Goal: Information Seeking & Learning: Check status

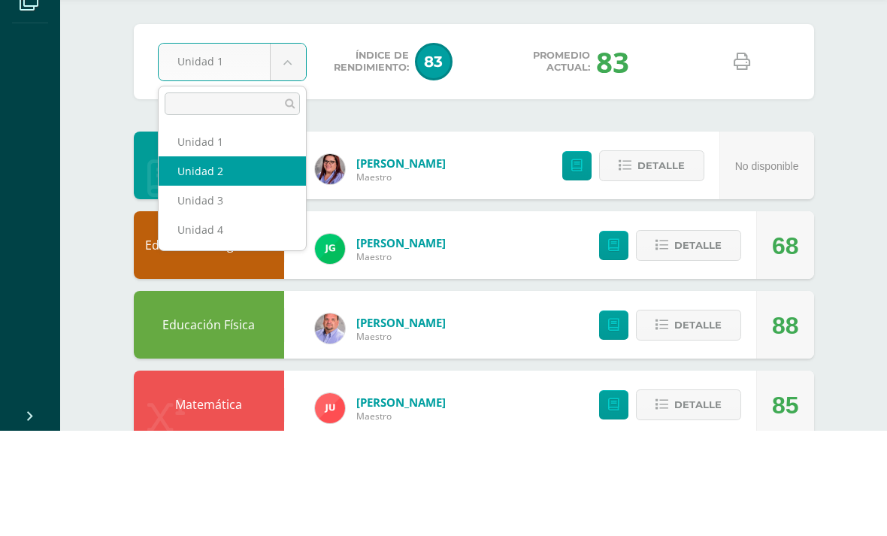
select select "Unidad 2"
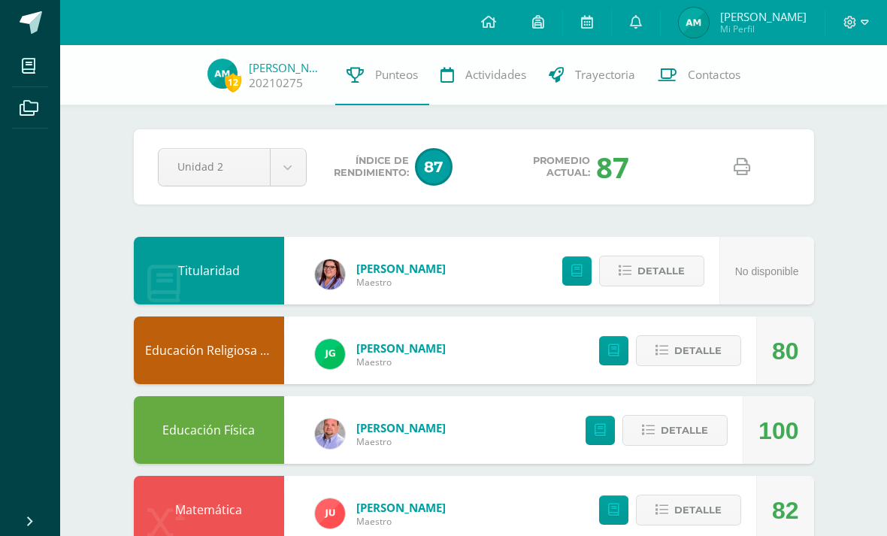
scroll to position [868, 0]
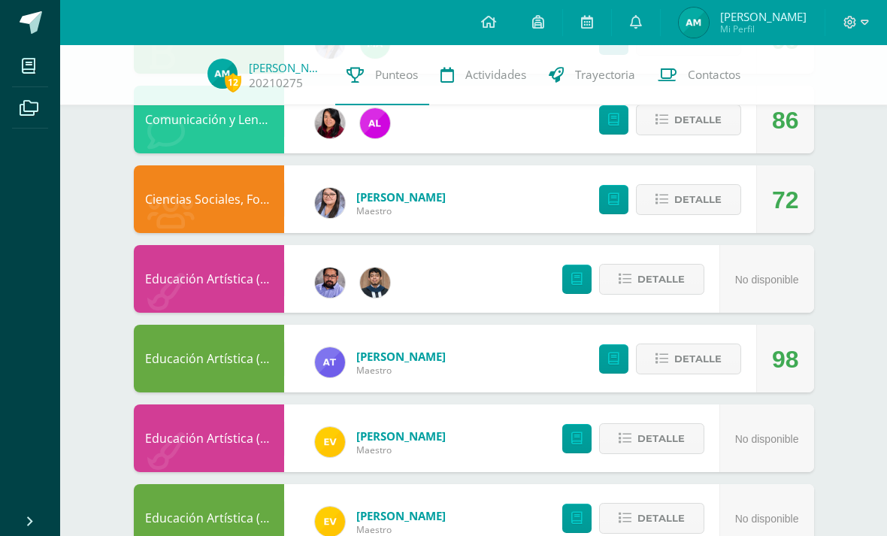
click at [717, 373] on span "Detalle" at bounding box center [697, 359] width 47 height 28
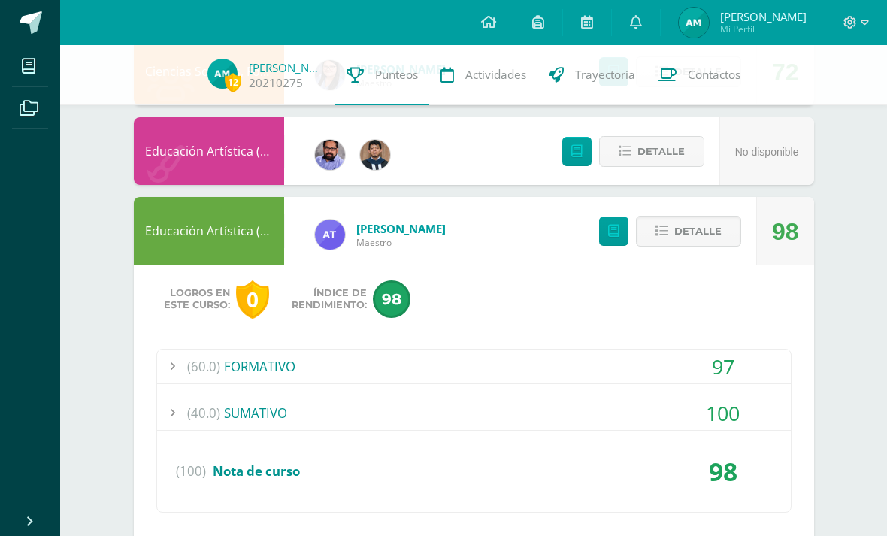
click at [718, 241] on span "Detalle" at bounding box center [697, 231] width 47 height 28
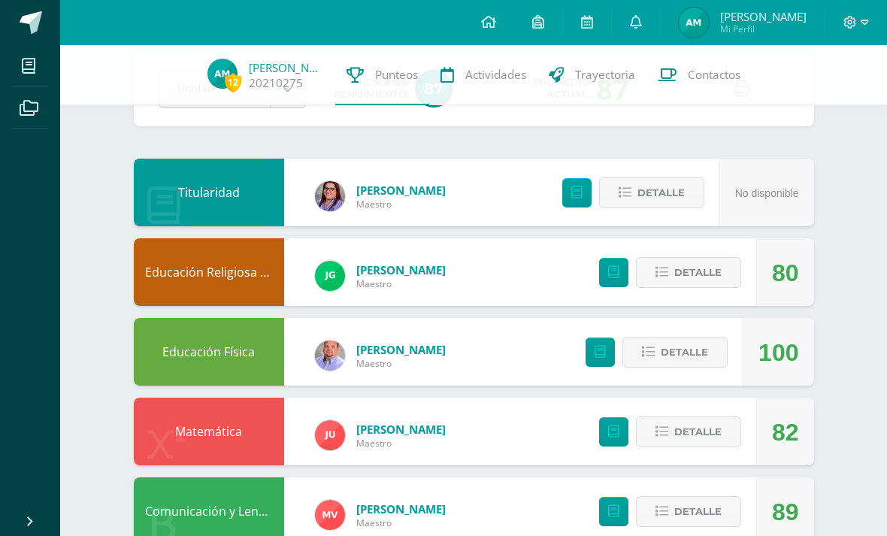
scroll to position [0, 0]
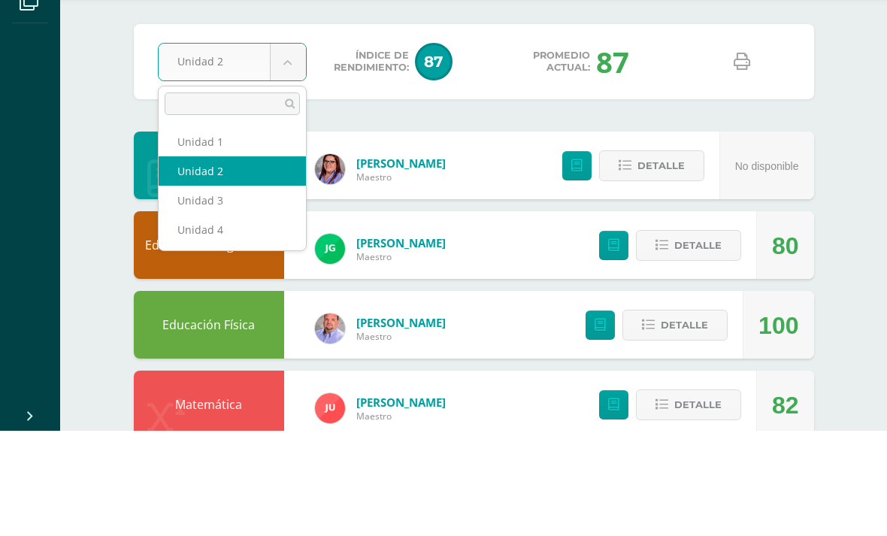
select select "Unidad 3"
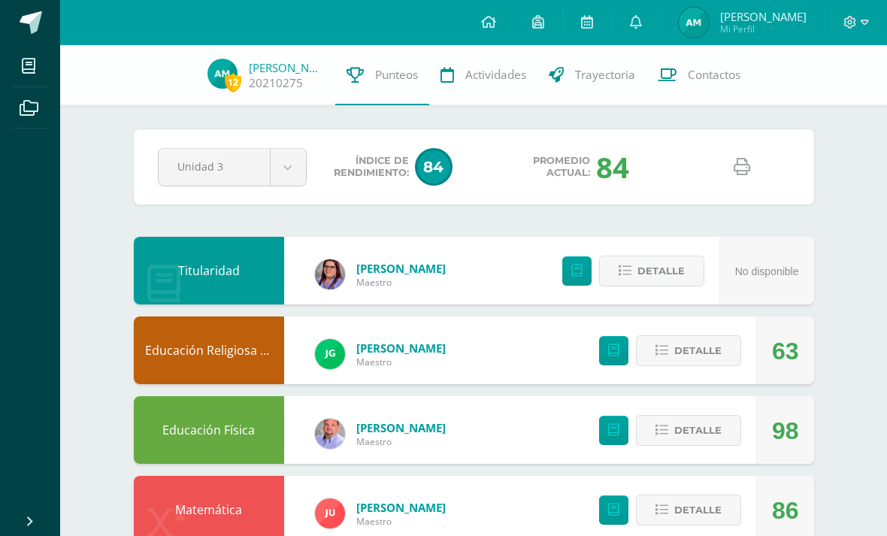
scroll to position [868, 0]
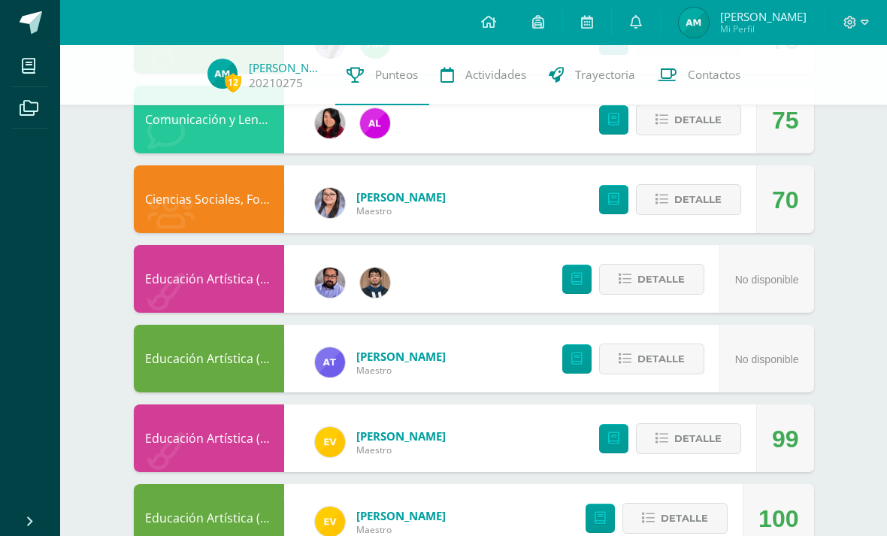
click at [717, 454] on button "Detalle" at bounding box center [688, 438] width 105 height 31
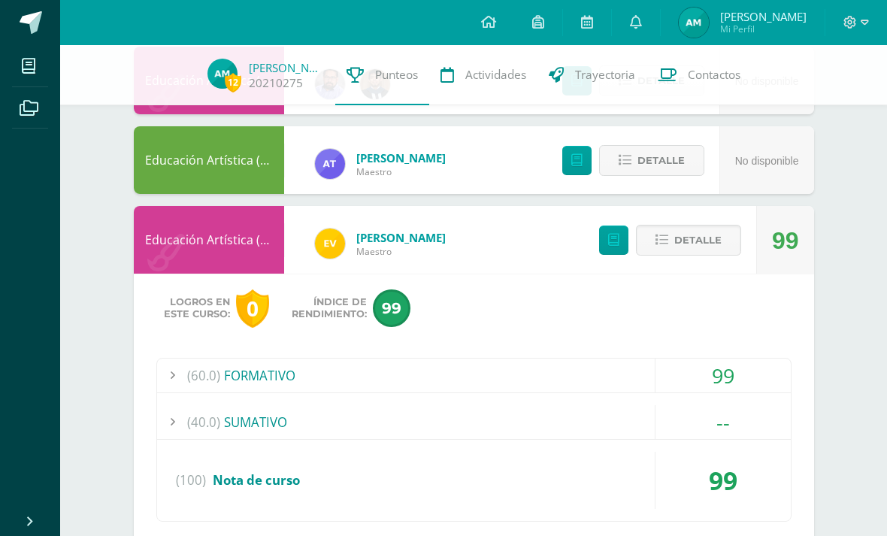
scroll to position [1074, 0]
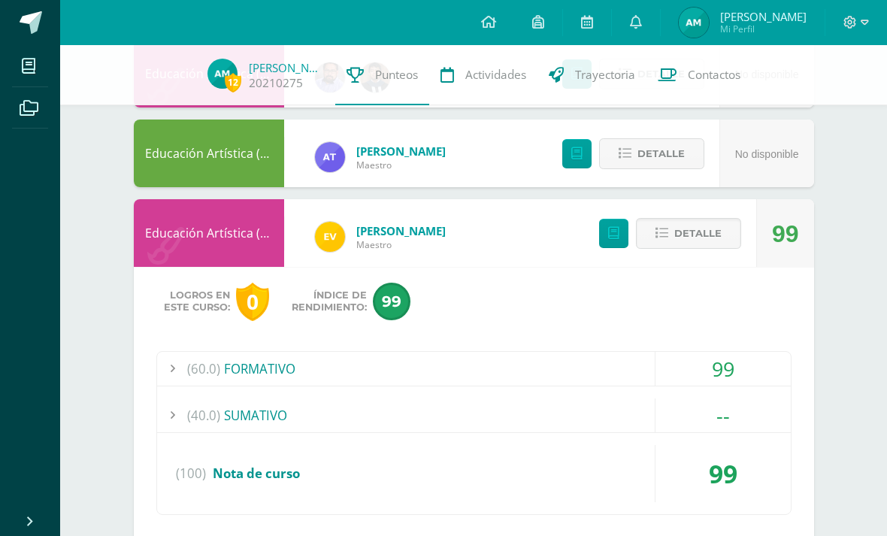
click at [739, 386] on div "99" at bounding box center [723, 369] width 135 height 34
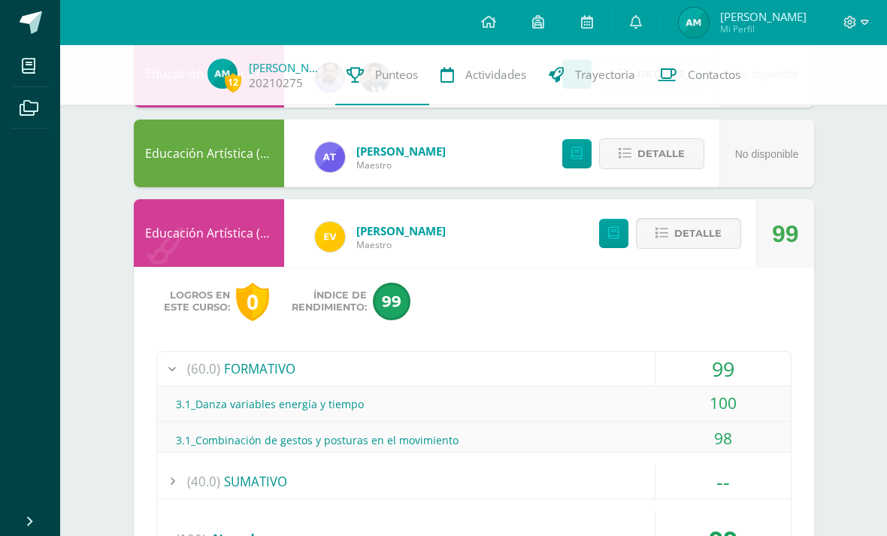
click at [738, 377] on div "99" at bounding box center [723, 369] width 135 height 34
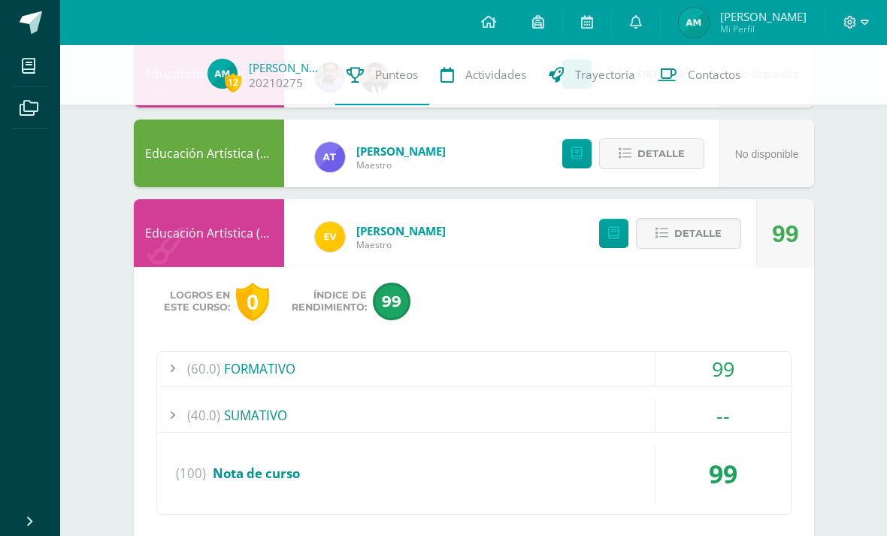
click at [744, 386] on div "99" at bounding box center [723, 369] width 135 height 34
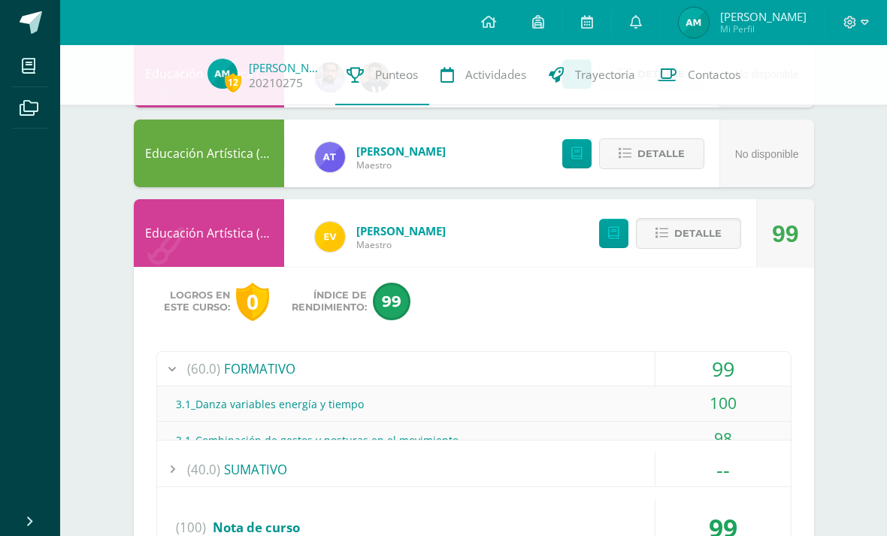
click at [753, 374] on div "99" at bounding box center [723, 369] width 135 height 34
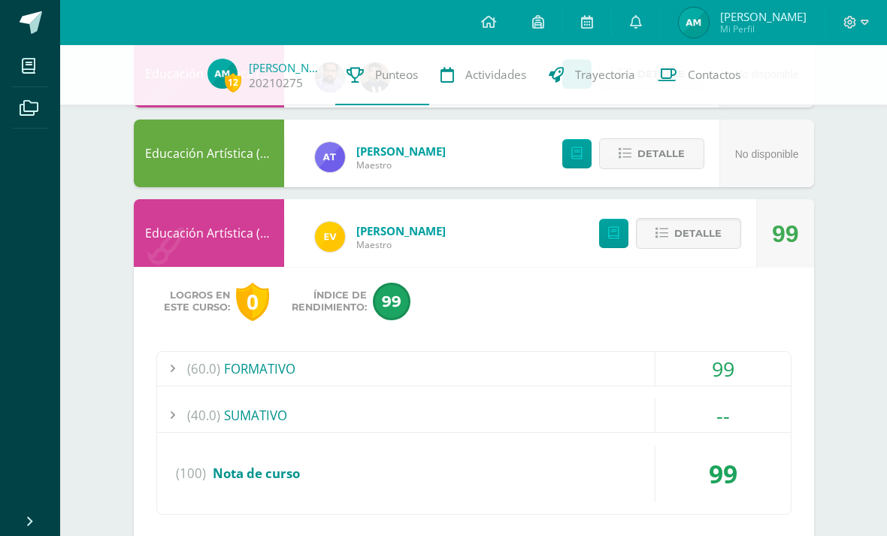
click at [761, 373] on div "99" at bounding box center [723, 369] width 135 height 34
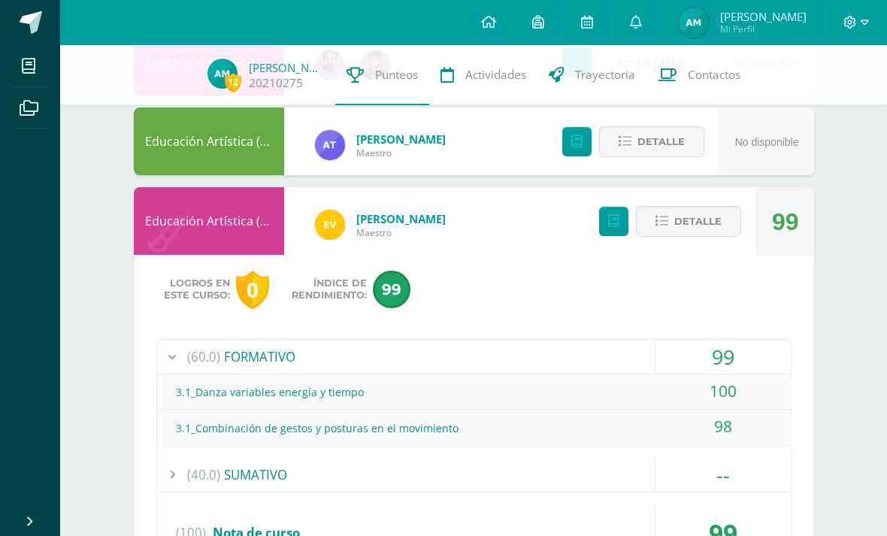
scroll to position [1087, 0]
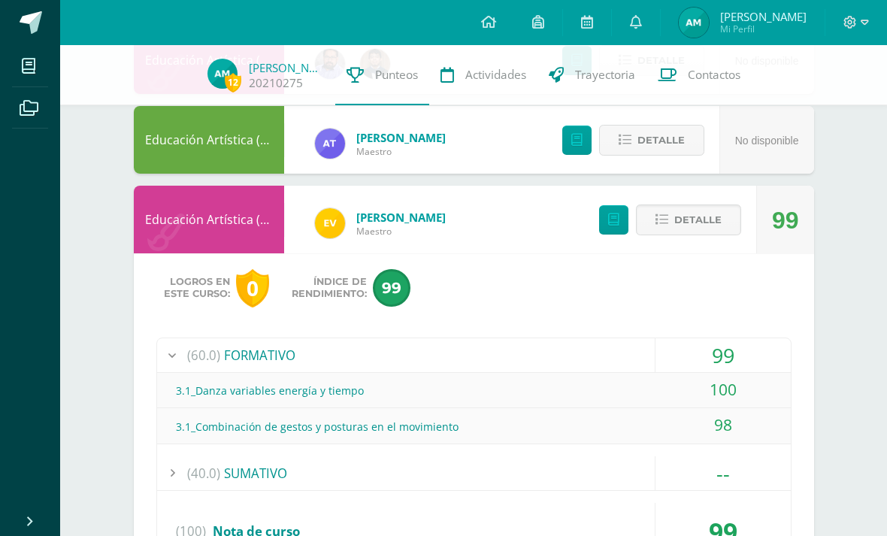
click at [709, 235] on button "Detalle" at bounding box center [688, 220] width 105 height 31
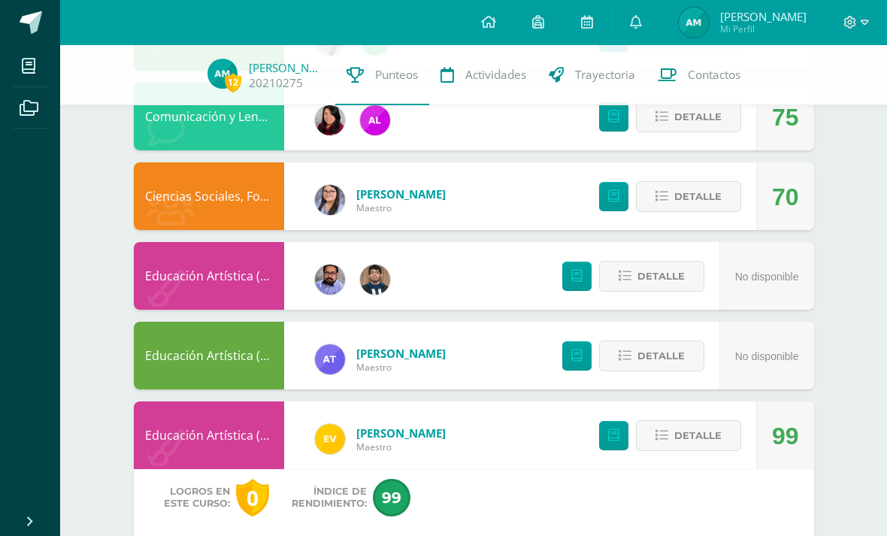
scroll to position [868, 0]
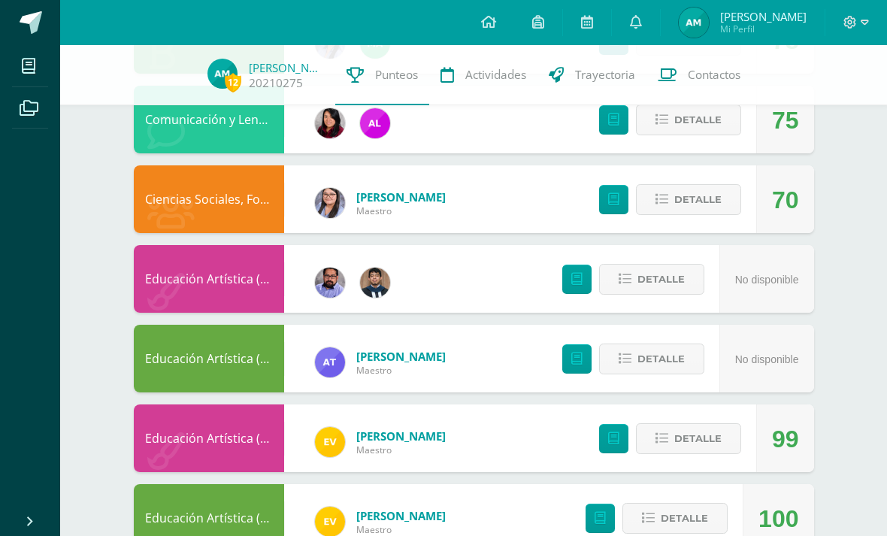
click at [663, 532] on span "Detalle" at bounding box center [684, 518] width 47 height 28
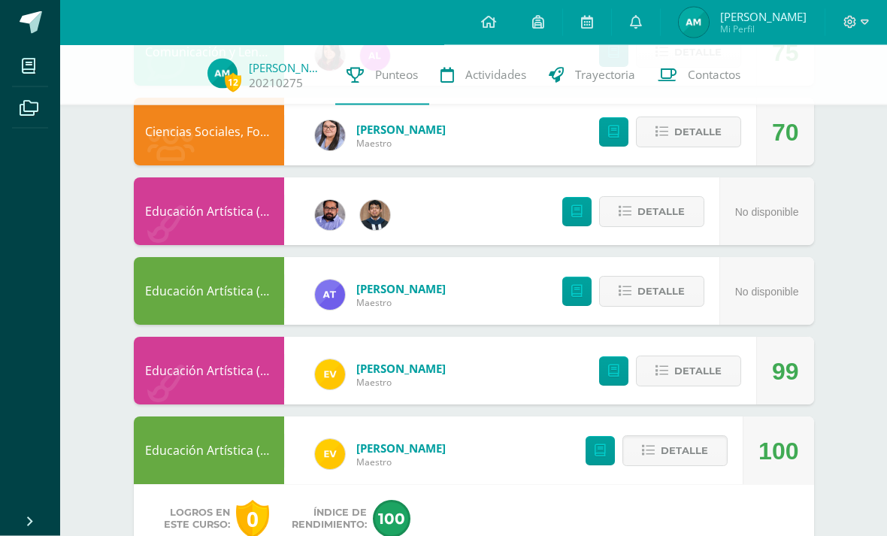
scroll to position [1158, 0]
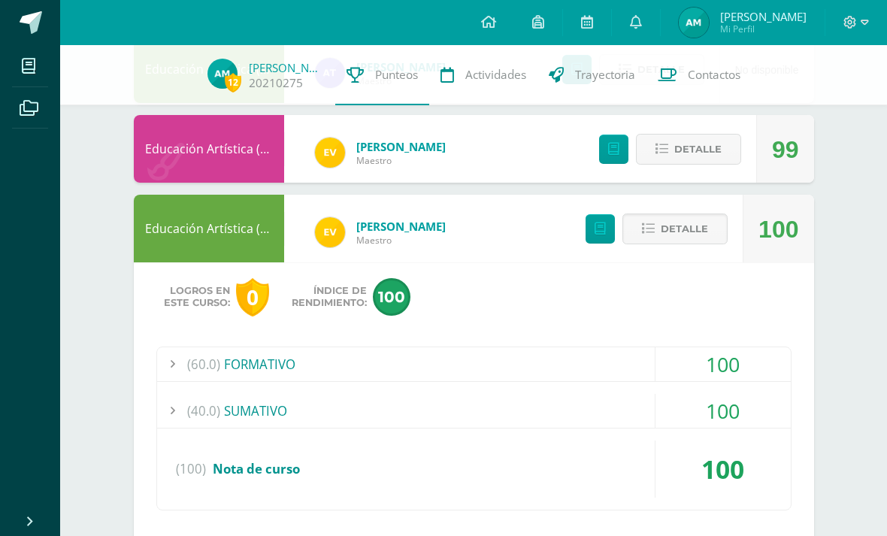
click at [707, 364] on div "100" at bounding box center [723, 364] width 135 height 34
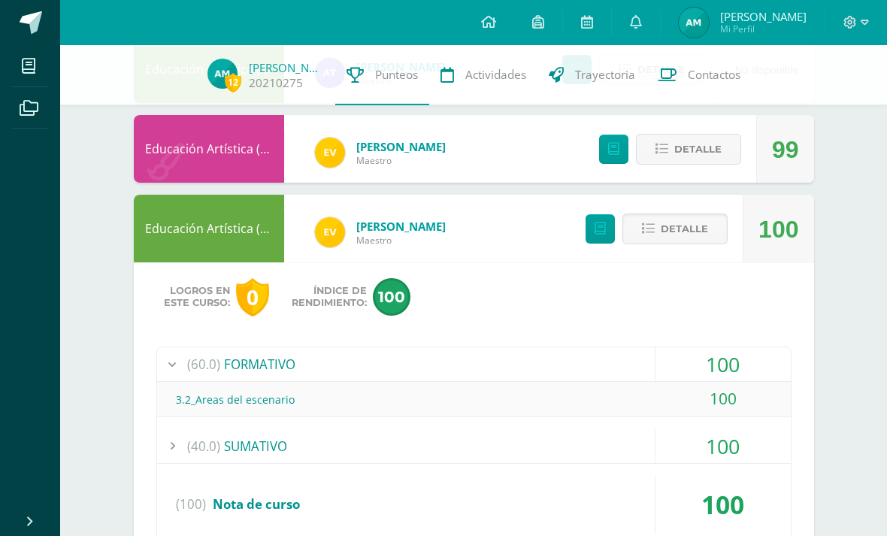
click at [604, 372] on div "(60.0) FORMATIVO" at bounding box center [474, 364] width 634 height 34
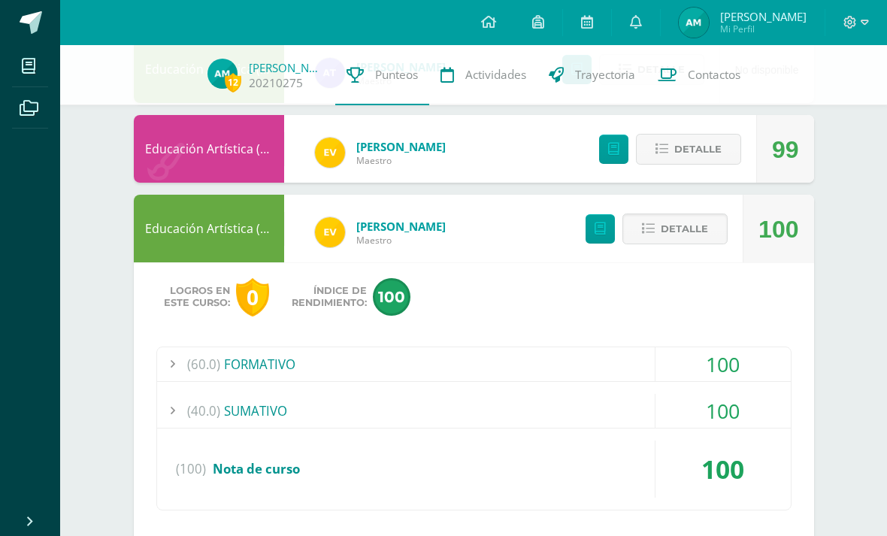
click at [564, 420] on div "(40.0) SUMATIVO" at bounding box center [474, 411] width 634 height 34
